Goal: Transaction & Acquisition: Purchase product/service

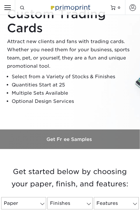
scroll to position [146, 0]
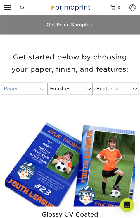
click at [42, 91] on span at bounding box center [42, 89] width 8 height 5
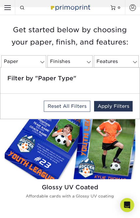
scroll to position [234, 0]
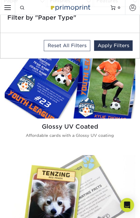
click at [6, 63] on img at bounding box center [70, 73] width 131 height 91
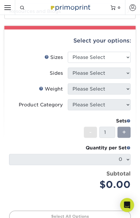
scroll to position [264, 0]
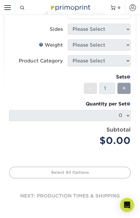
drag, startPoint x: 43, startPoint y: 79, endPoint x: 67, endPoint y: 71, distance: 25.5
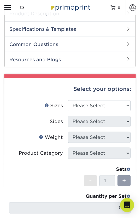
scroll to position [176, 0]
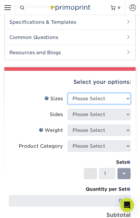
click at [92, 99] on select "Please Select 2.5" x 3.5"" at bounding box center [99, 98] width 63 height 11
select select "2.50x3.50"
click at [68, 93] on select "Please Select 2.5" x 3.5"" at bounding box center [99, 98] width 63 height 11
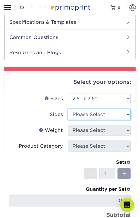
click at [95, 115] on select "Please Select Print Both Sides Print Front Only" at bounding box center [99, 114] width 63 height 11
select select "32d3c223-f82c-492b-b915-ba065a00862f"
click at [68, 109] on select "Please Select Print Both Sides Print Front Only" at bounding box center [99, 114] width 63 height 11
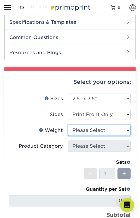
click at [91, 133] on select "Please Select 16PT 14PT 18PT C1S" at bounding box center [99, 130] width 63 height 11
select select "18PTC1S"
click at [68, 125] on select "Please Select 16PT 14PT 18PT C1S" at bounding box center [99, 130] width 63 height 11
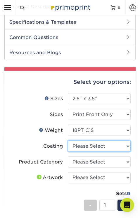
click at [87, 150] on select at bounding box center [99, 146] width 63 height 11
select select "1e8116af-acfc-44b1-83dc-8181aa338834"
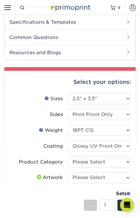
click at [68, 141] on select at bounding box center [99, 146] width 63 height 11
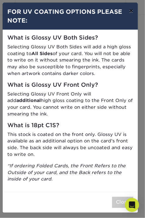
click at [135, 9] on button "×" at bounding box center [130, 11] width 13 height 16
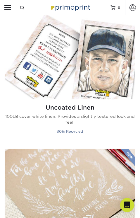
scroll to position [1264, 0]
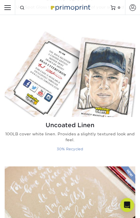
click at [73, 81] on img at bounding box center [70, 71] width 131 height 91
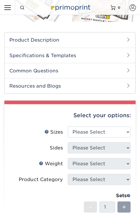
scroll to position [146, 0]
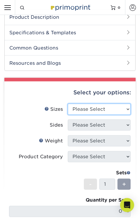
click at [103, 109] on select "Please Select 2.5" x 3.5"" at bounding box center [99, 109] width 63 height 11
select select "2.50x3.50"
click at [68, 104] on select "Please Select 2.5" x 3.5"" at bounding box center [99, 109] width 63 height 11
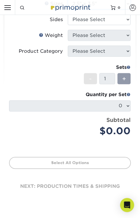
scroll to position [264, 0]
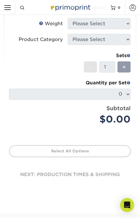
drag, startPoint x: 69, startPoint y: 115, endPoint x: 100, endPoint y: 97, distance: 35.6
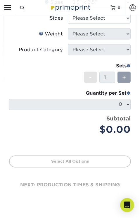
scroll to position [176, 0]
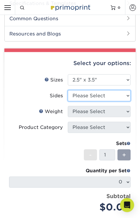
click at [101, 93] on select "Please Select Print Both Sides Print Front Only" at bounding box center [99, 95] width 63 height 11
select select "13abbda7-1d64-4f25-8bb2-c179b224825d"
click at [68, 90] on select "Please Select Print Both Sides Print Front Only" at bounding box center [99, 95] width 63 height 11
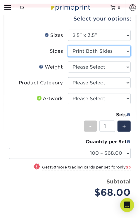
scroll to position [234, 0]
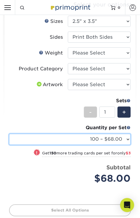
click at [109, 139] on select "100 – $68.00 250 – $71.00 500 – $78.00 1000 – $74.00 2500 – $118.00 5000 – $195…" at bounding box center [70, 139] width 122 height 11
click at [99, 135] on select "100 – $68.00 250 – $71.00 500 – $78.00 1000 – $74.00 2500 – $118.00 5000 – $195…" at bounding box center [70, 139] width 122 height 11
click at [98, 137] on select "100 – $68.00 250 – $71.00 500 – $78.00 1000 – $74.00 2500 – $118.00 5000 – $195…" at bounding box center [70, 139] width 122 height 11
select select "15000 – $574.00"
click at [9, 134] on select "100 – $68.00 250 – $71.00 500 – $78.00 1000 – $74.00 2500 – $118.00 5000 – $195…" at bounding box center [70, 139] width 122 height 11
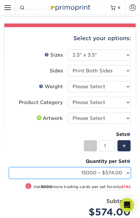
scroll to position [176, 0]
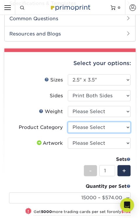
click at [98, 127] on select "Please Select Trading Cards" at bounding box center [99, 127] width 63 height 11
select select "c2f9bce9-36c2-409d-b101-c29d9d031e18"
click at [68, 122] on select "Please Select Trading Cards" at bounding box center [99, 127] width 63 height 11
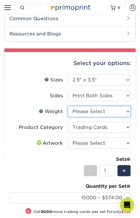
click at [91, 109] on select "Please Select 100LB" at bounding box center [99, 111] width 63 height 11
select select "100LB"
click at [68, 106] on select "Please Select 100LB" at bounding box center [99, 111] width 63 height 11
select select "-1"
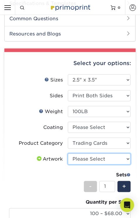
click at [87, 154] on select "Please Select I will upload files I need a design - $100" at bounding box center [99, 159] width 63 height 11
select select "upload"
click at [68, 154] on select "Please Select I will upload files I need a design - $100" at bounding box center [99, 159] width 63 height 11
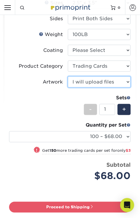
scroll to position [264, 0]
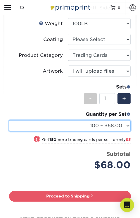
click at [110, 126] on select "100 – $68.00 250 – $71.00 500 – $78.00 1000 – $74.00 2500 – $118.00 5000 – $195…" at bounding box center [70, 125] width 122 height 11
select select "25000 – $957.00"
click at [9, 120] on select "100 – $68.00 250 – $71.00 500 – $78.00 1000 – $74.00 2500 – $118.00 5000 – $195…" at bounding box center [70, 125] width 122 height 11
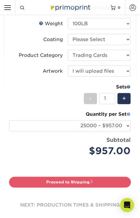
click at [129, 113] on span at bounding box center [129, 114] width 4 height 4
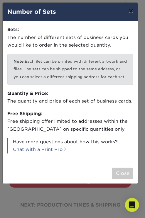
click at [136, 9] on button "×" at bounding box center [130, 11] width 13 height 16
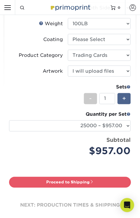
click at [120, 98] on div "+" at bounding box center [124, 98] width 13 height 11
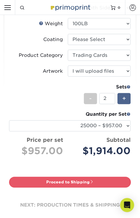
click at [120, 98] on div "+" at bounding box center [124, 98] width 13 height 11
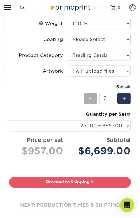
click at [88, 96] on div "-" at bounding box center [90, 98] width 13 height 11
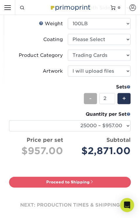
click at [88, 96] on div "-" at bounding box center [90, 98] width 13 height 11
type input "1"
click at [88, 96] on div "-" at bounding box center [90, 98] width 13 height 11
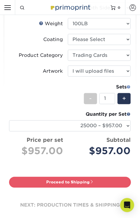
click at [129, 86] on span at bounding box center [129, 87] width 4 height 4
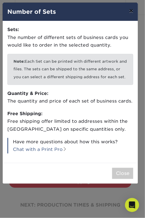
click at [133, 9] on button "×" at bounding box center [130, 11] width 13 height 16
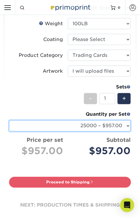
click at [110, 125] on select "100 – $68.00 250 – $71.00 500 – $78.00 1000 – $74.00 2500 – $118.00 5000 – $195…" at bounding box center [70, 125] width 122 height 11
click at [9, 120] on select "100 – $68.00 250 – $71.00 500 – $78.00 1000 – $74.00 2500 – $118.00 5000 – $195…" at bounding box center [70, 125] width 122 height 11
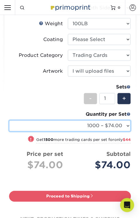
click at [113, 123] on select "100 – $68.00 250 – $71.00 500 – $78.00 1000 – $74.00 2500 – $118.00 5000 – $195…" at bounding box center [70, 125] width 122 height 11
click at [9, 120] on select "100 – $68.00 250 – $71.00 500 – $78.00 1000 – $74.00 2500 – $118.00 5000 – $195…" at bounding box center [70, 125] width 122 height 11
click at [110, 126] on select "100 – $68.00 250 – $71.00 500 – $78.00 1000 – $74.00 2500 – $118.00 5000 – $195…" at bounding box center [70, 125] width 122 height 11
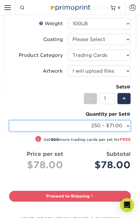
click at [9, 120] on select "100 – $68.00 250 – $71.00 500 – $78.00 1000 – $74.00 2500 – $118.00 5000 – $195…" at bounding box center [70, 125] width 122 height 11
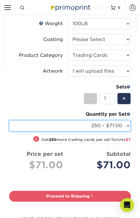
click at [103, 122] on select "100 – $68.00 250 – $71.00 500 – $78.00 1000 – $74.00 2500 – $118.00 5000 – $195…" at bounding box center [70, 125] width 122 height 11
click at [9, 120] on select "100 – $68.00 250 – $71.00 500 – $78.00 1000 – $74.00 2500 – $118.00 5000 – $195…" at bounding box center [70, 125] width 122 height 11
click at [101, 123] on select "100 – $68.00 250 – $71.00 500 – $78.00 1000 – $74.00 2500 – $118.00 5000 – $195…" at bounding box center [70, 125] width 122 height 11
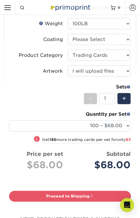
click at [39, 90] on li "Sets - 1 + Quantity per Set 100 – $68.00 250 – $71.00 500 – $78.00 1000 – $74.0…" at bounding box center [68, 108] width 126 height 55
click at [128, 87] on span at bounding box center [129, 87] width 4 height 4
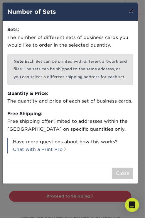
click at [133, 14] on button "×" at bounding box center [130, 11] width 13 height 16
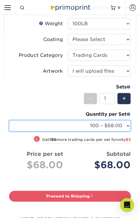
click at [121, 124] on select "100 – $68.00 250 – $71.00 500 – $78.00 1000 – $74.00 2500 – $118.00 5000 – $195…" at bounding box center [70, 125] width 122 height 11
select select "25000 – $957.00"
click at [9, 120] on select "100 – $68.00 250 – $71.00 500 – $78.00 1000 – $74.00 2500 – $118.00 5000 – $195…" at bounding box center [70, 125] width 122 height 11
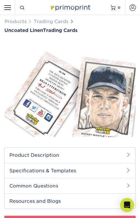
scroll to position [0, 0]
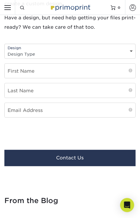
scroll to position [1787, 0]
